Goal: Information Seeking & Learning: Learn about a topic

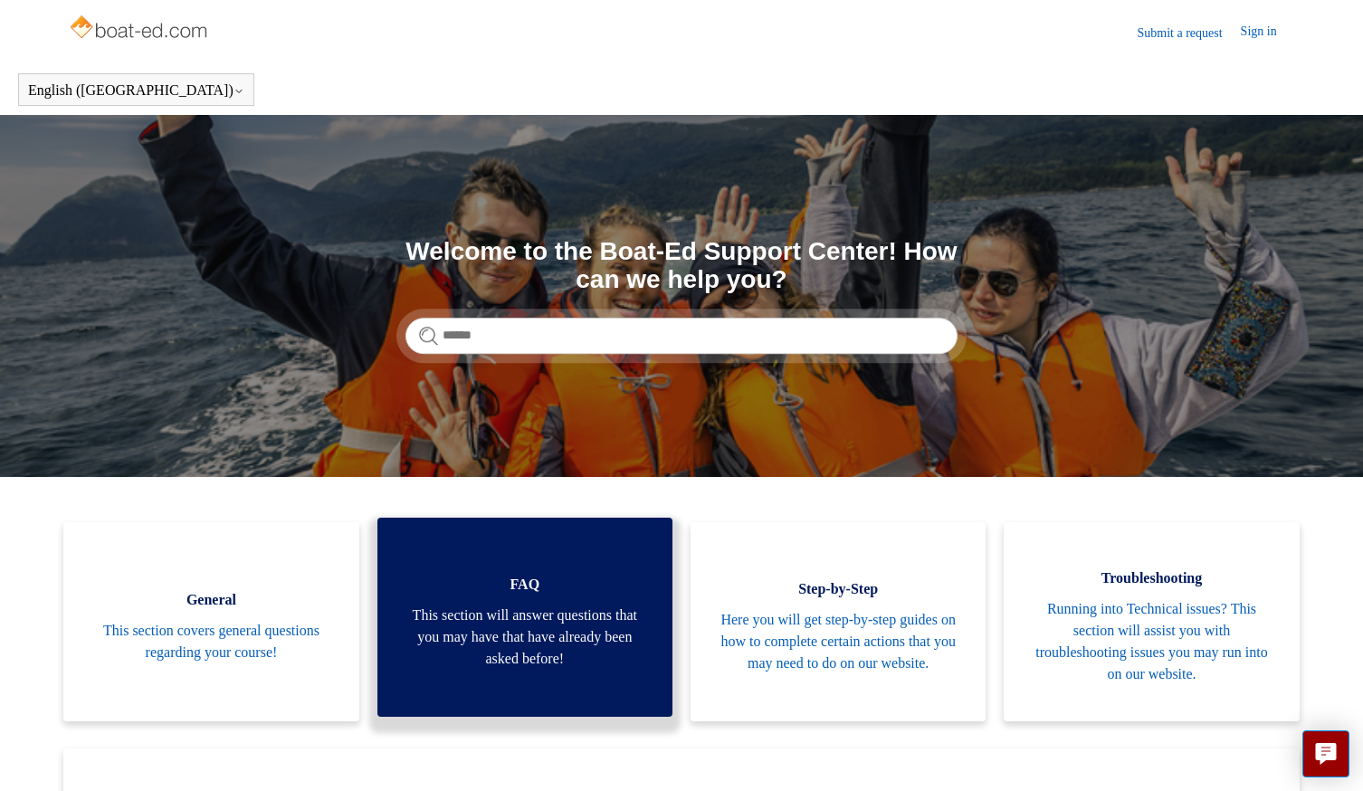
click at [554, 587] on span "FAQ" at bounding box center [524, 585] width 241 height 22
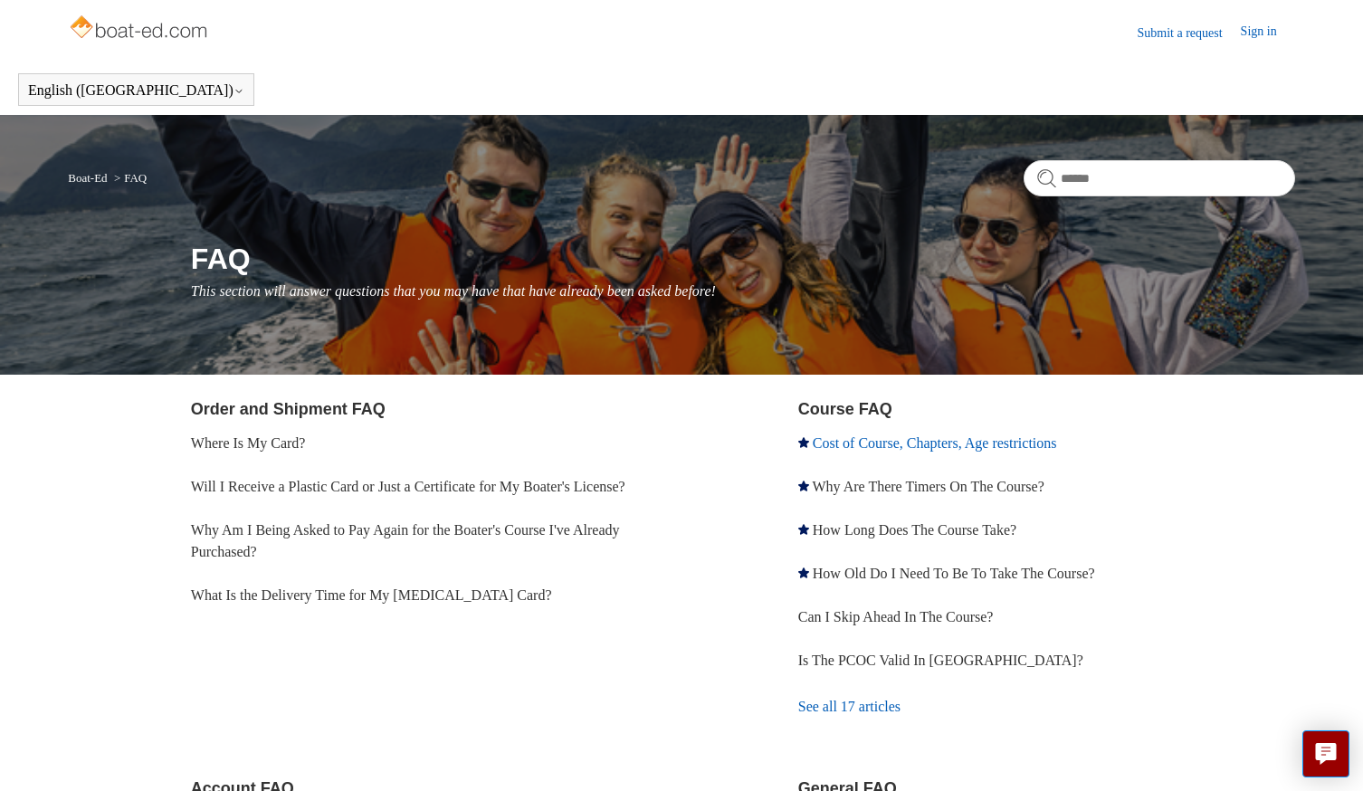
click at [844, 441] on link "Cost of Course, Chapters, Age restrictions" at bounding box center [935, 442] width 244 height 15
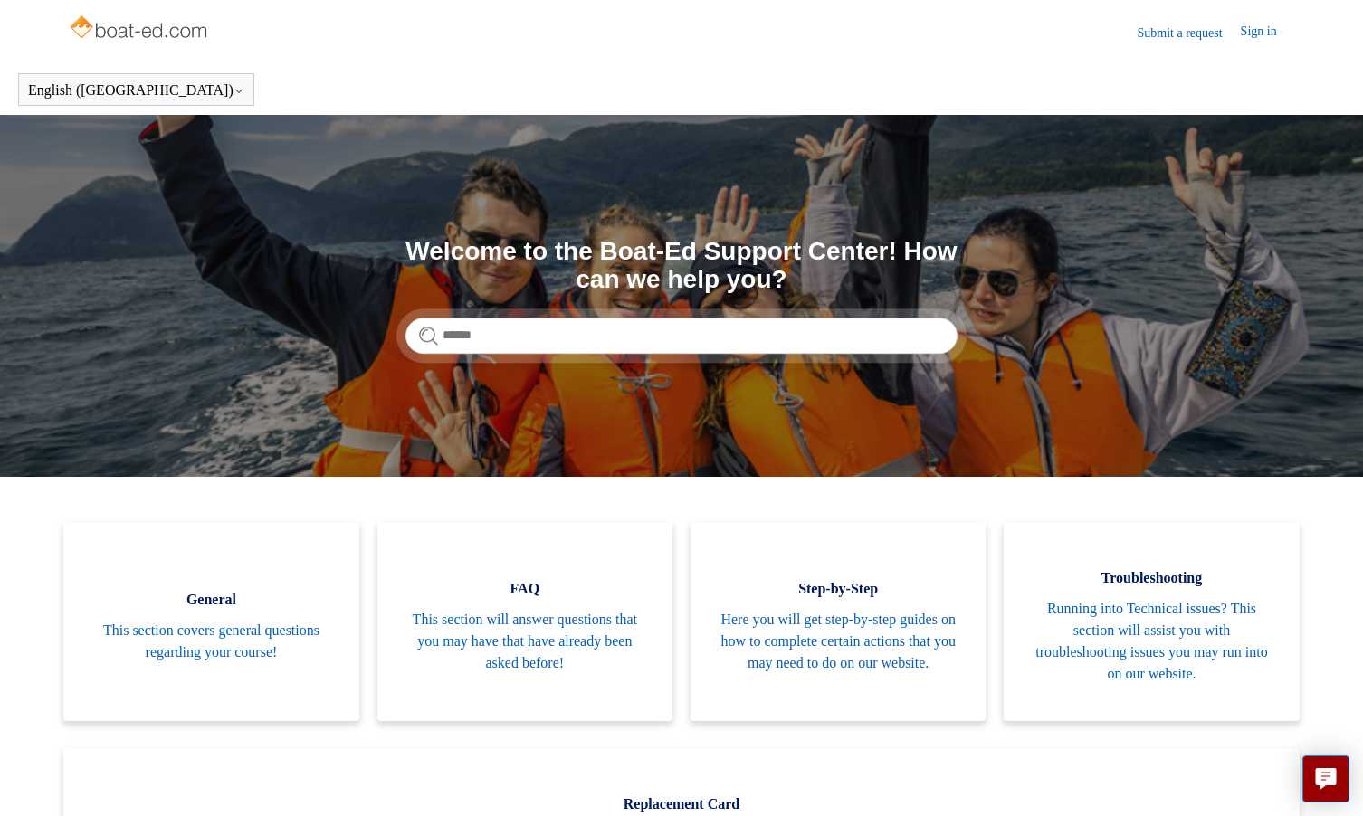
scroll to position [1, 0]
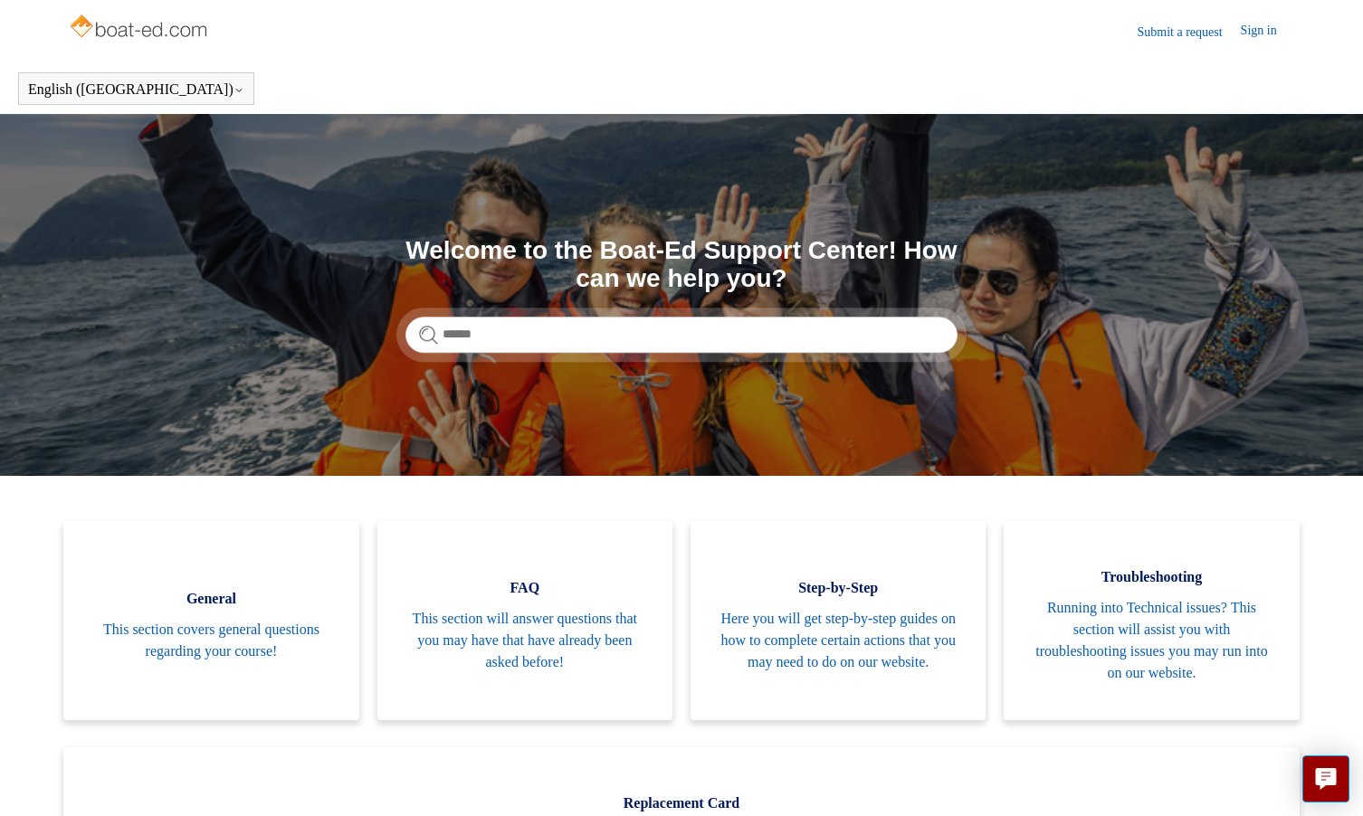
click at [155, 33] on img at bounding box center [140, 28] width 144 height 36
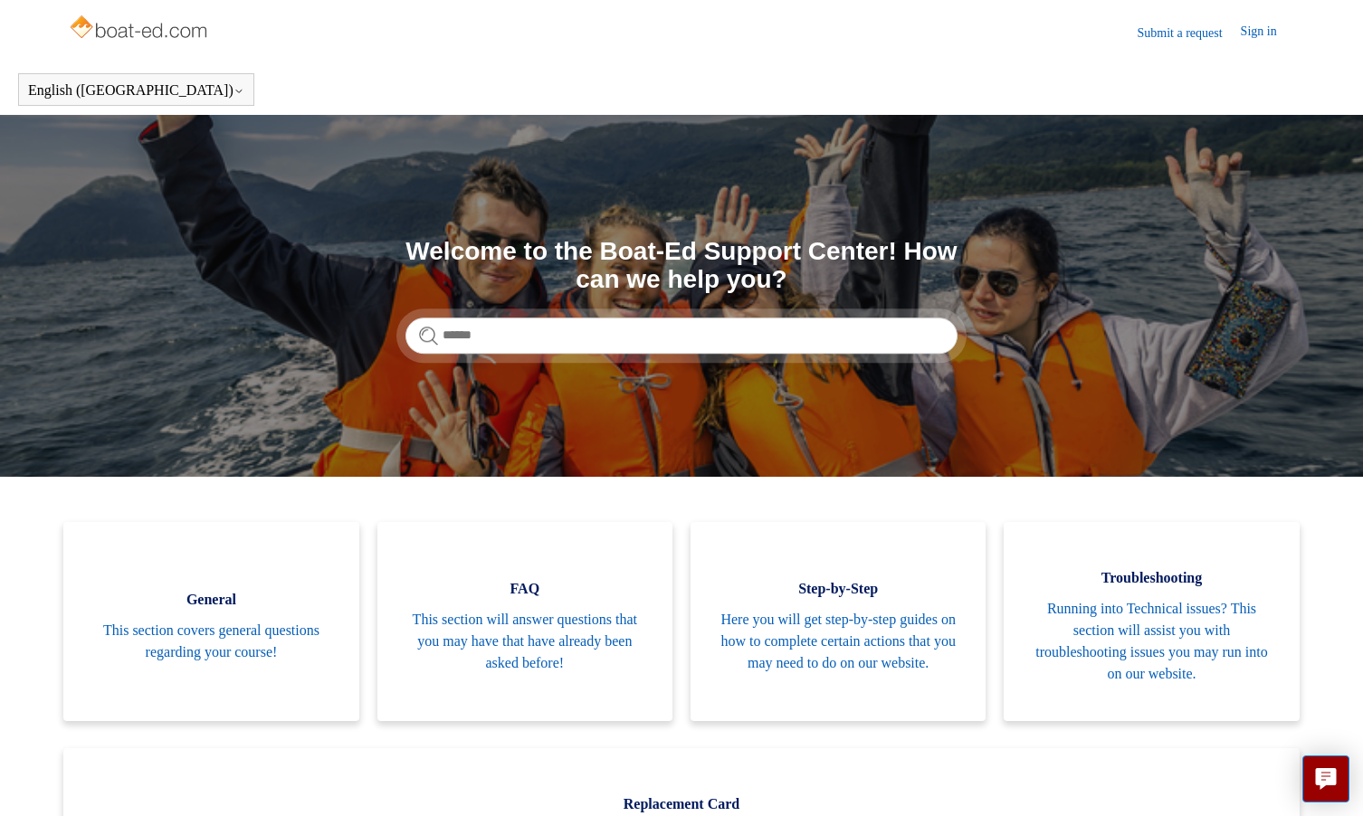
click at [148, 35] on img at bounding box center [140, 29] width 144 height 36
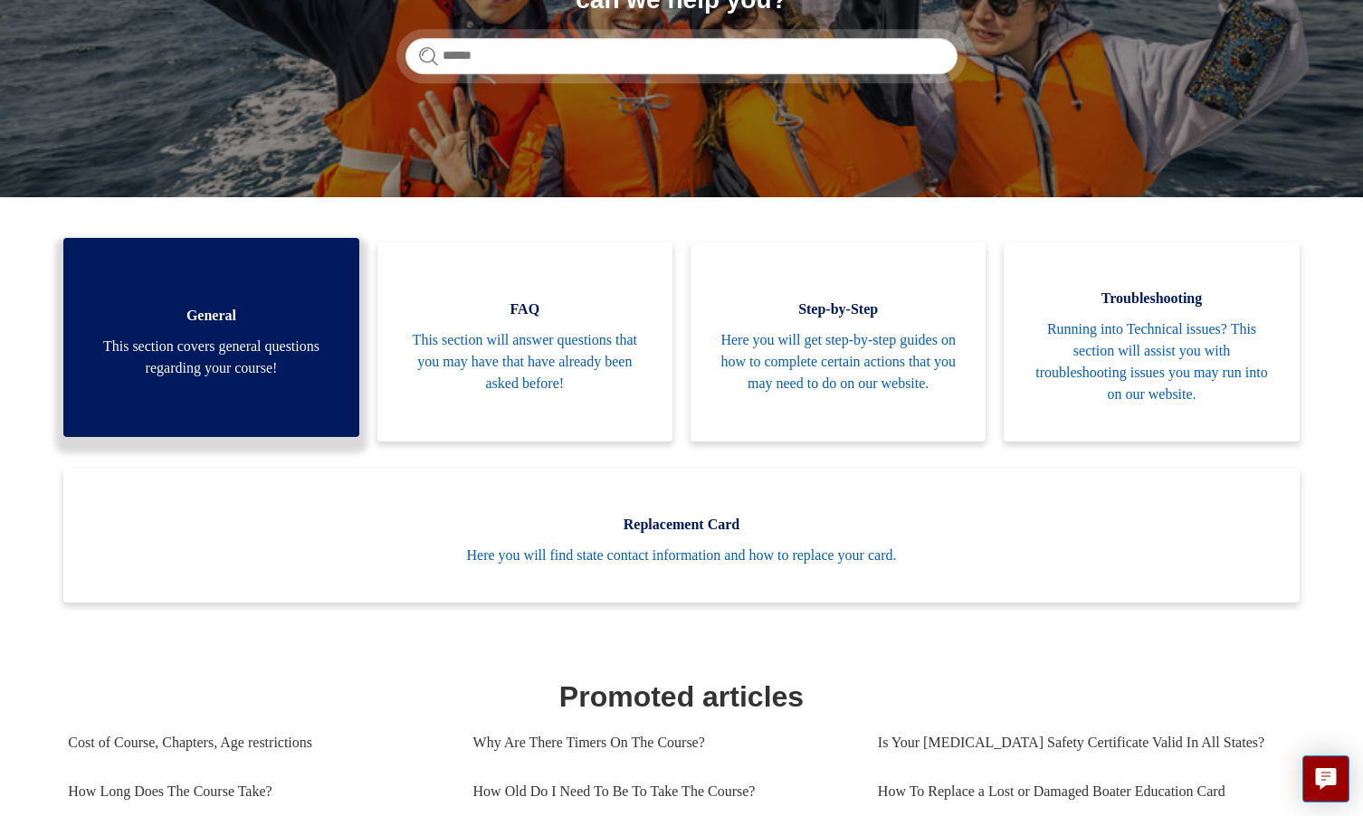
scroll to position [281, 0]
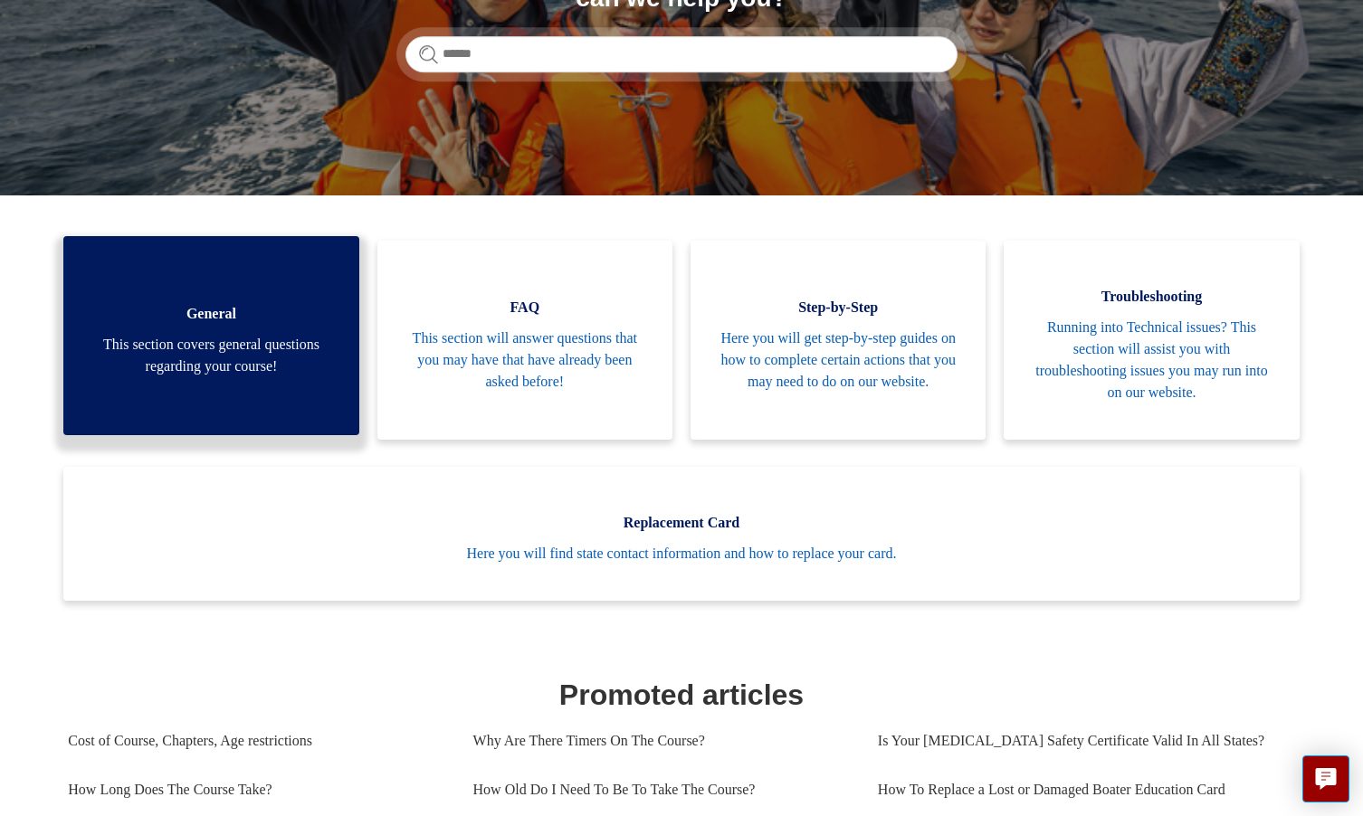
click at [248, 328] on link "General This section covers general questions regarding your course!" at bounding box center [210, 335] width 295 height 199
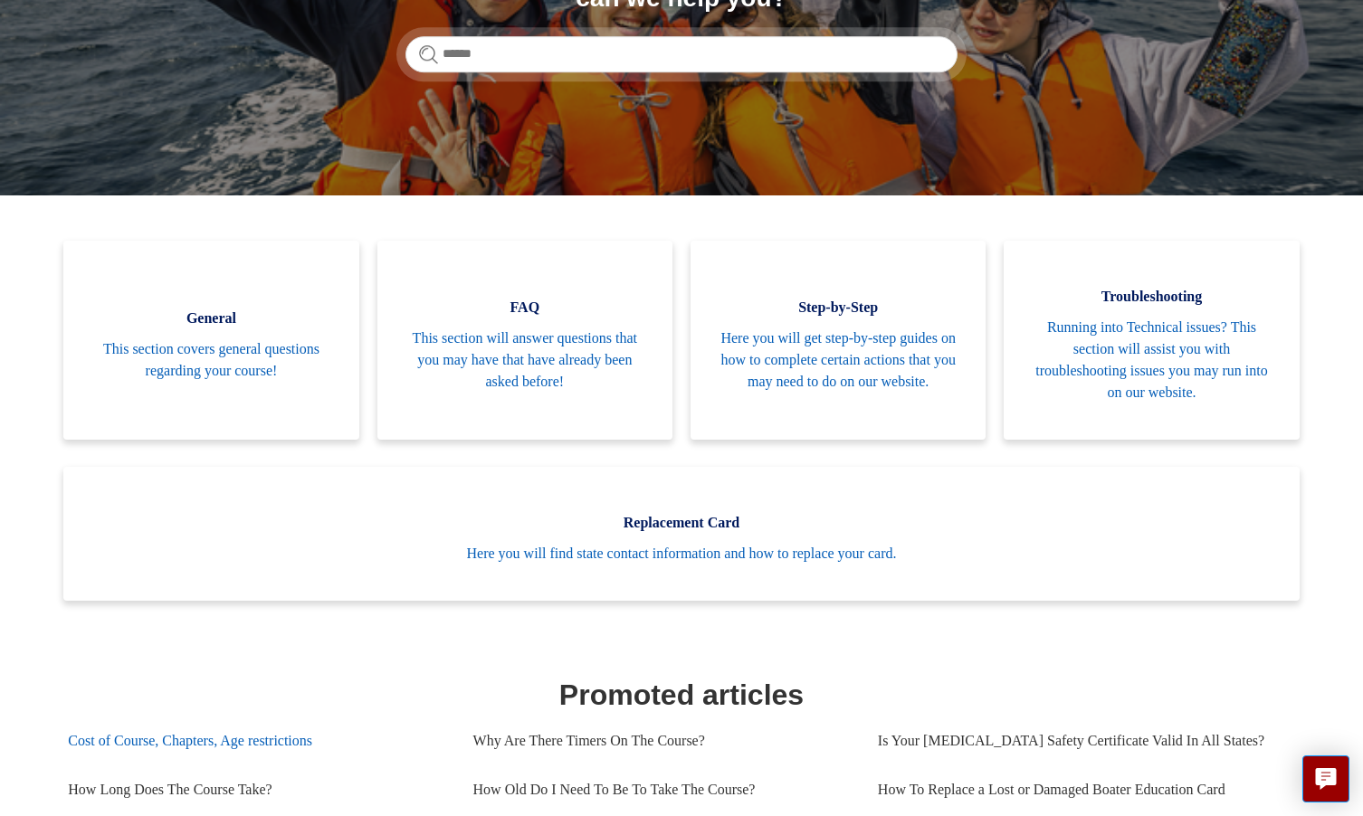
click at [133, 744] on link "Cost of Course, Chapters, Age restrictions" at bounding box center [256, 741] width 377 height 49
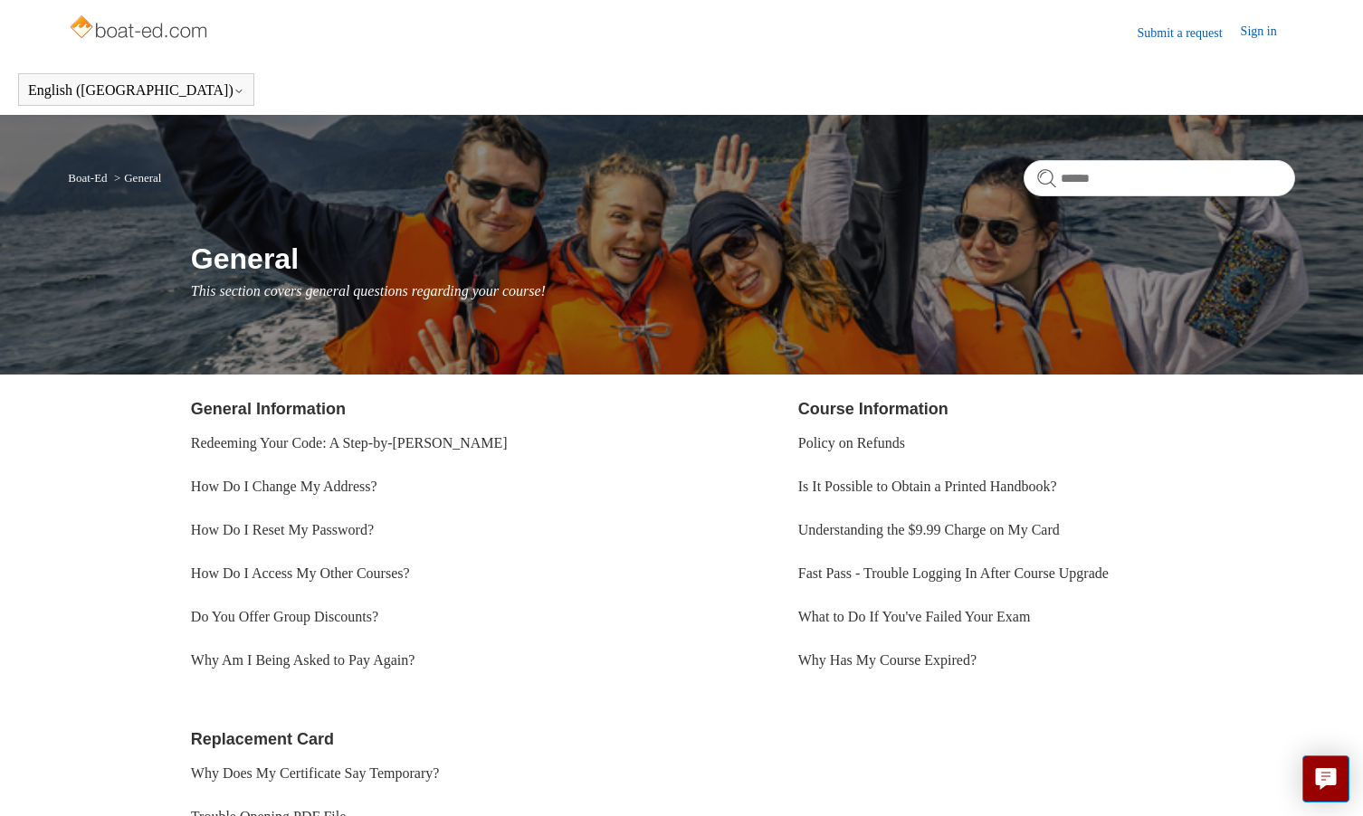
click at [100, 180] on link "Boat-Ed" at bounding box center [87, 178] width 39 height 14
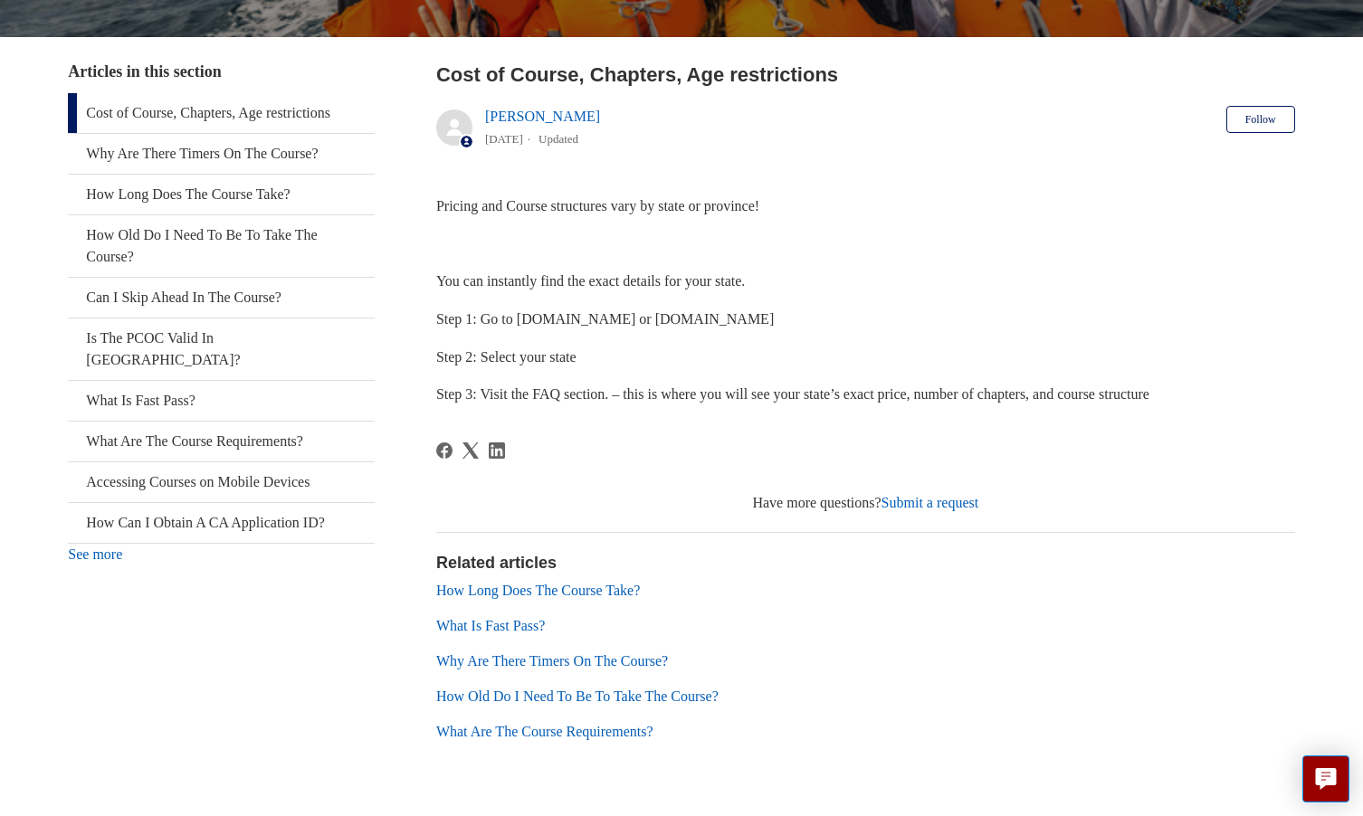
scroll to position [309, 0]
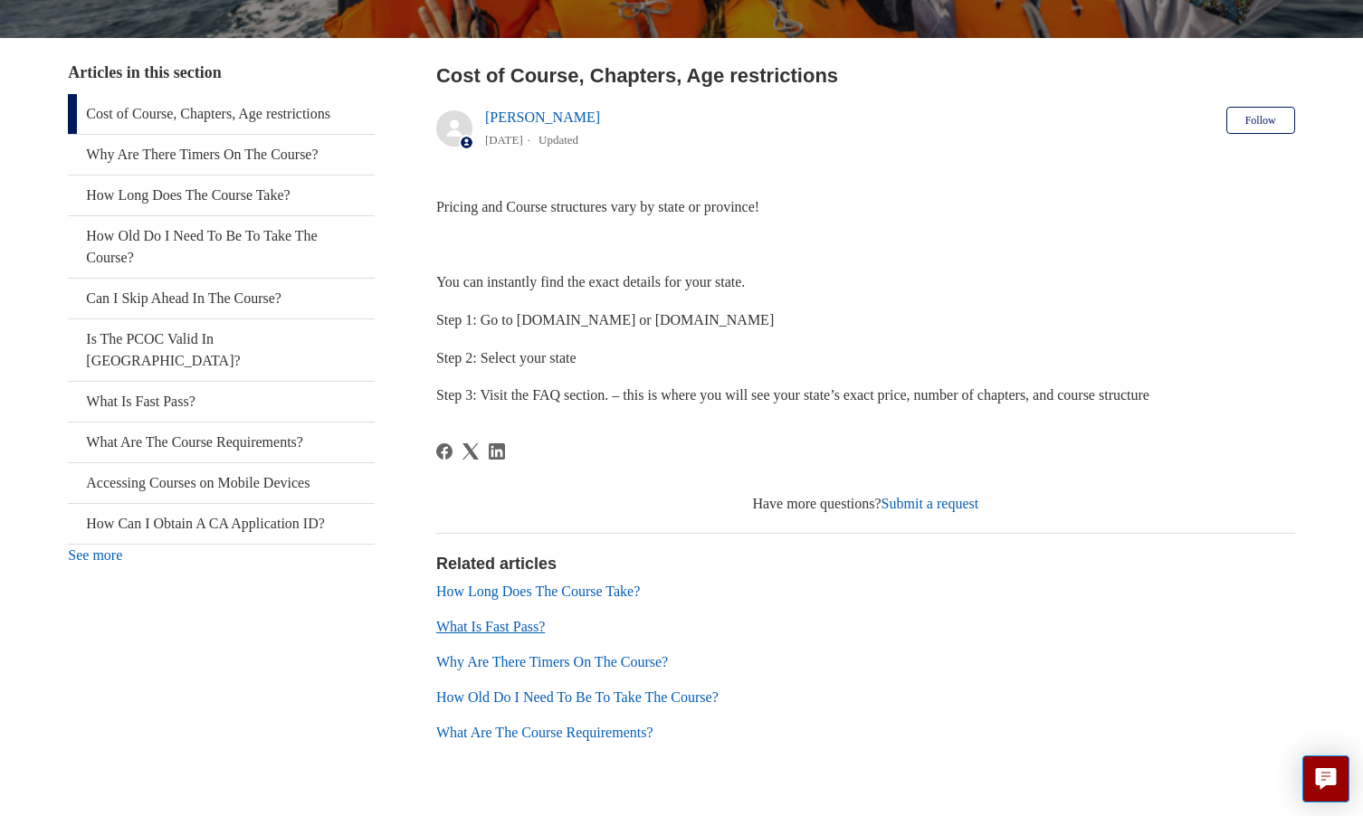
click at [494, 629] on link "What Is Fast Pass?" at bounding box center [490, 626] width 109 height 15
